Goal: Task Accomplishment & Management: Manage account settings

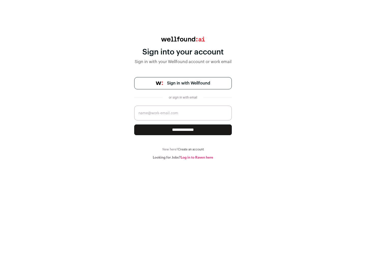
click at [189, 83] on span "Sign in with Wellfound" at bounding box center [188, 83] width 43 height 6
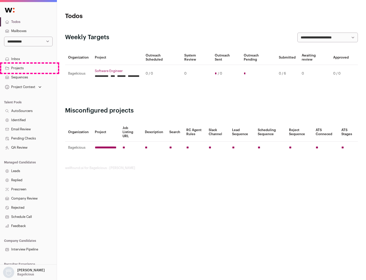
click at [28, 68] on link "Projects" at bounding box center [28, 68] width 57 height 9
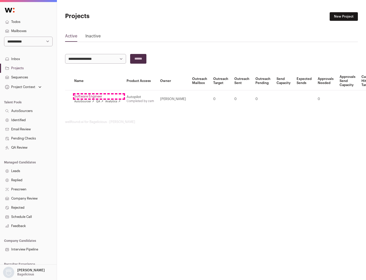
click at [99, 96] on link "Software Engineer" at bounding box center [97, 96] width 46 height 4
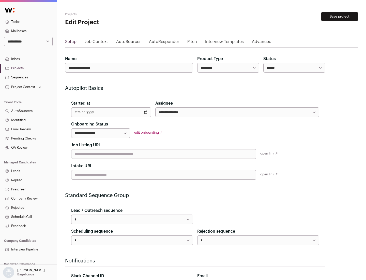
click at [340, 17] on button "Save project" at bounding box center [340, 16] width 37 height 9
